Goal: Navigation & Orientation: Find specific page/section

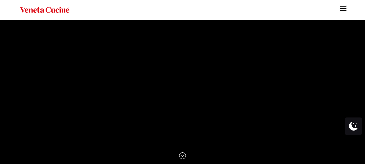
click at [345, 10] on img "Site" at bounding box center [343, 8] width 9 height 9
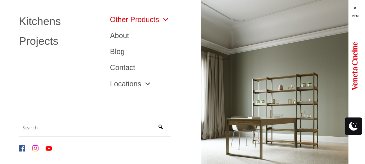
click at [165, 18] on span "Site" at bounding box center [164, 19] width 10 height 7
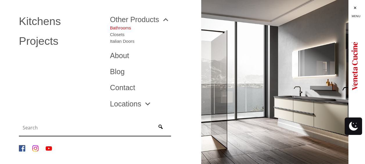
click at [127, 27] on link "Bathrooms" at bounding box center [122, 26] width 24 height 7
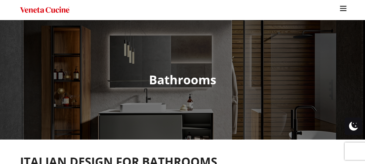
click at [55, 8] on img "Site" at bounding box center [44, 10] width 49 height 8
